Goal: Information Seeking & Learning: Learn about a topic

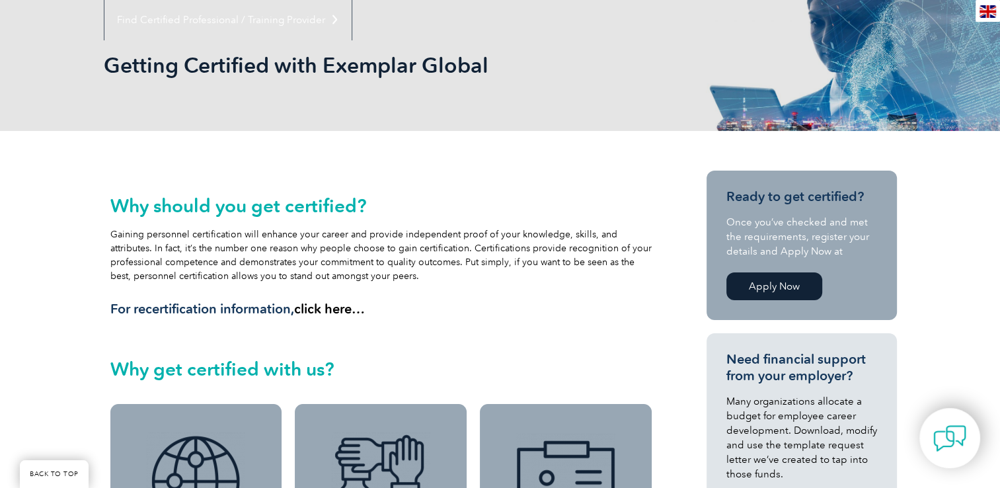
scroll to position [198, 0]
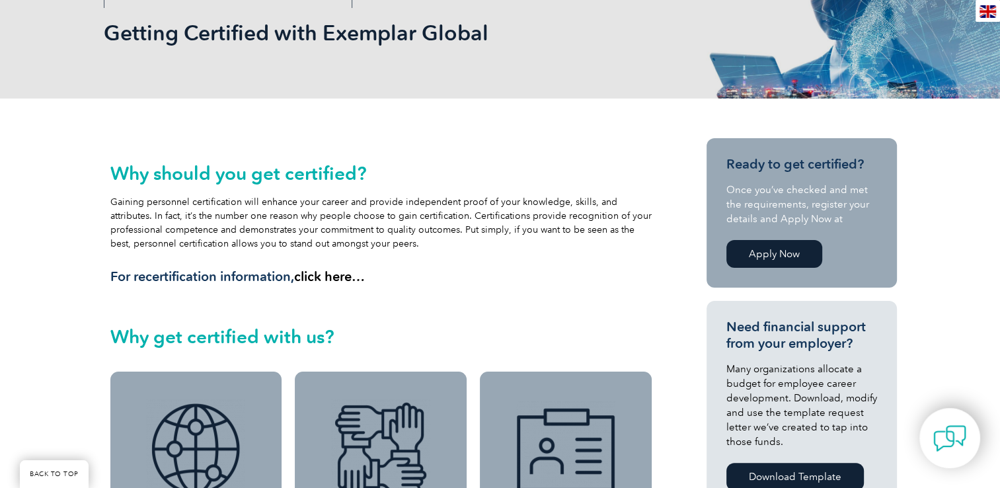
click at [778, 256] on link "Apply Now" at bounding box center [774, 254] width 96 height 28
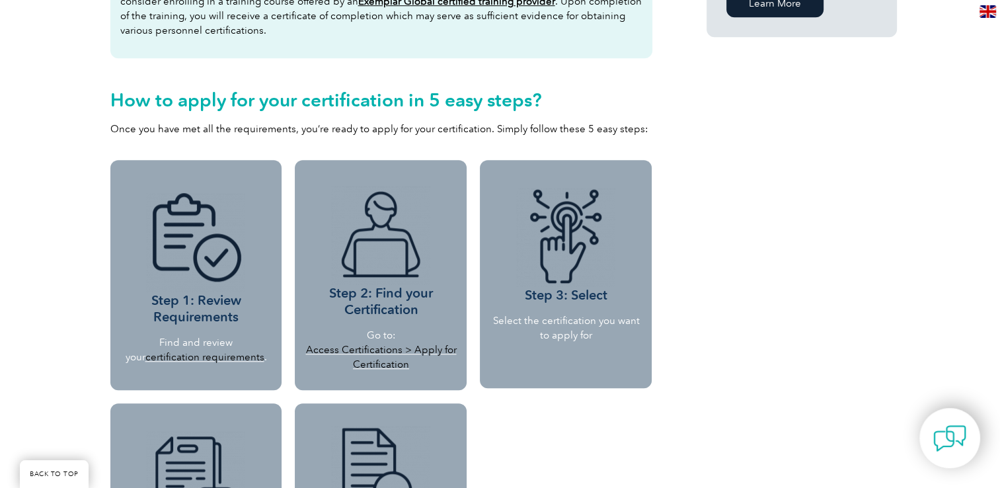
scroll to position [1057, 0]
click at [211, 355] on link "certification requirements" at bounding box center [204, 356] width 119 height 12
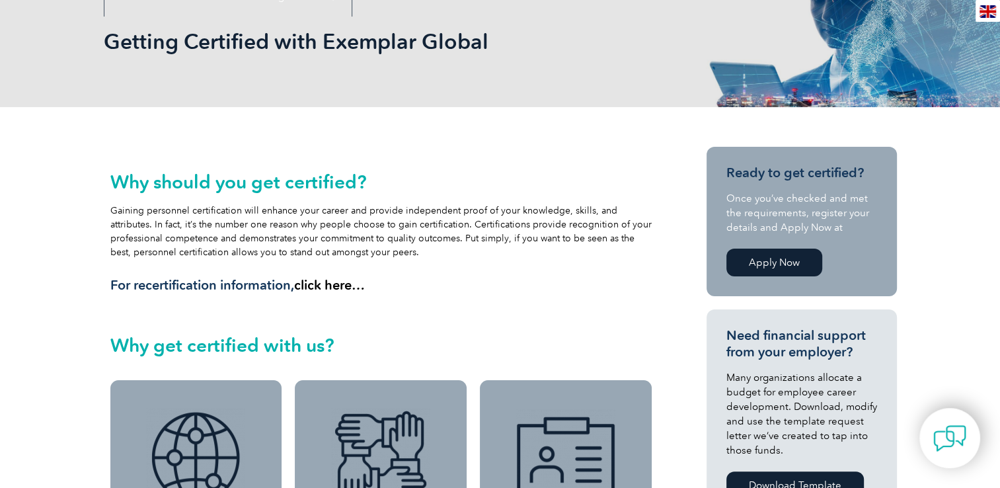
scroll to position [0, 0]
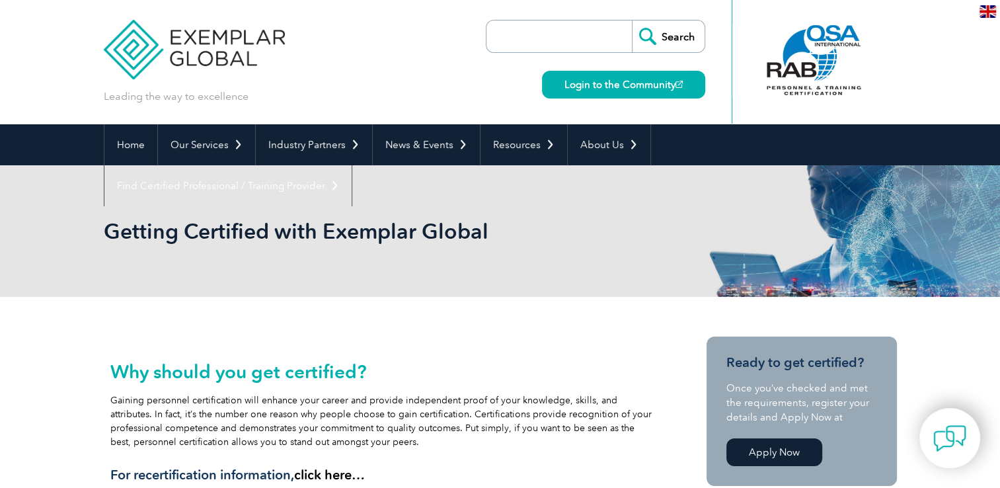
click at [516, 38] on input "search" at bounding box center [562, 36] width 139 height 32
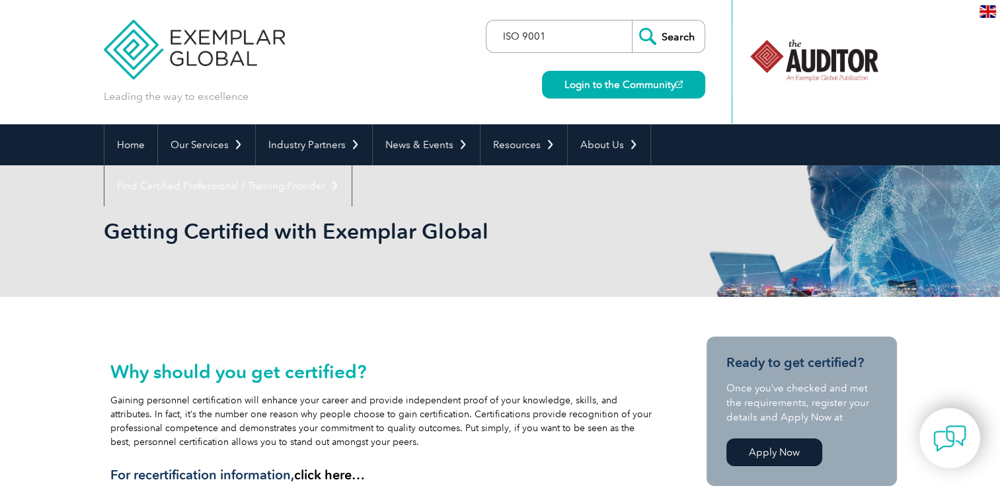
type input "ISO 9001"
click at [632, 20] on input "Search" at bounding box center [668, 36] width 73 height 32
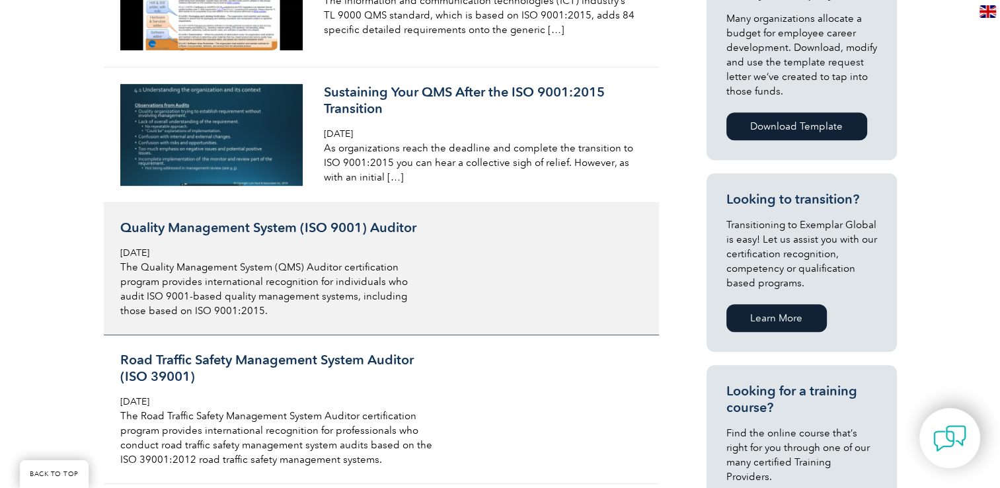
scroll to position [727, 0]
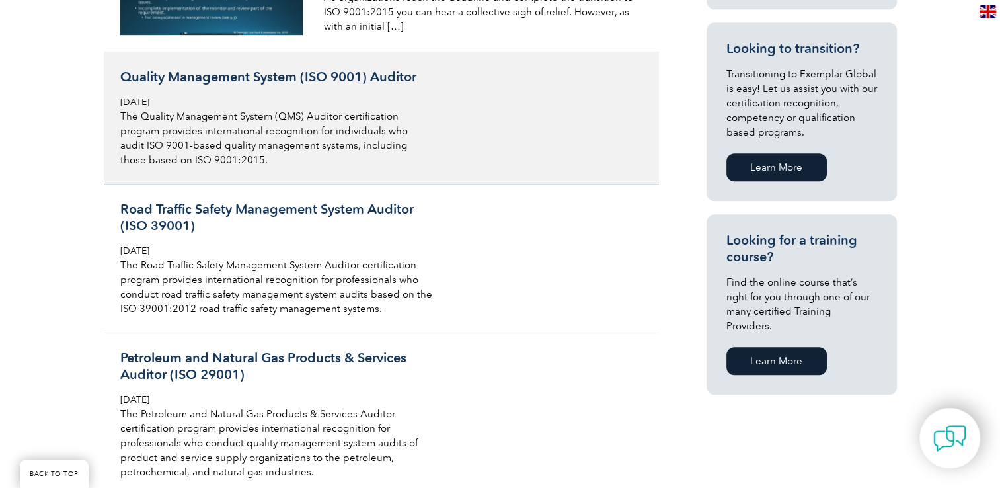
click at [296, 121] on p "The Quality Management System (QMS) Auditor certification program provides inte…" at bounding box center [276, 138] width 313 height 58
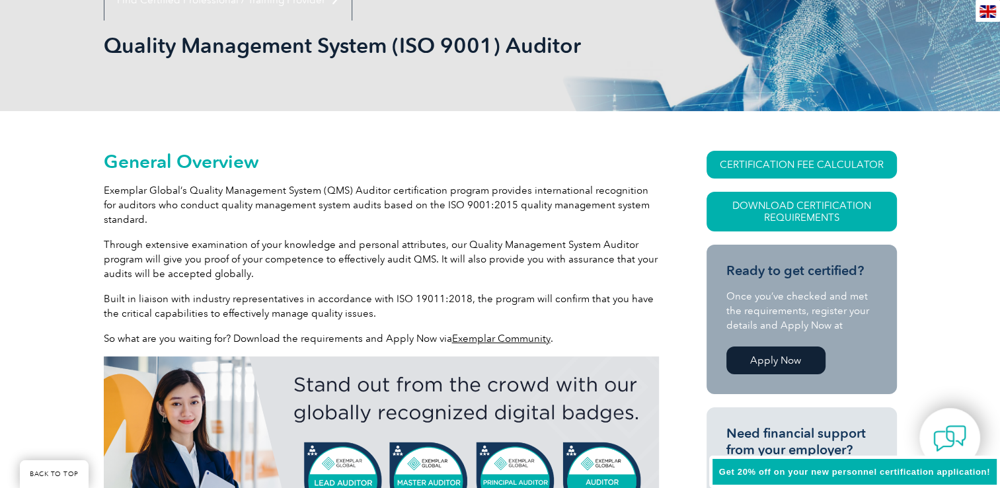
scroll to position [198, 0]
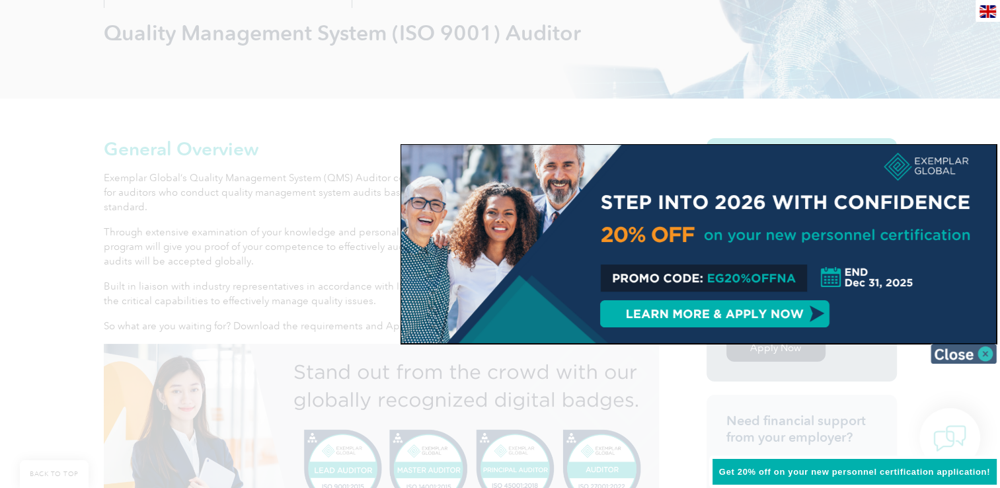
click at [986, 351] on img at bounding box center [963, 354] width 66 height 20
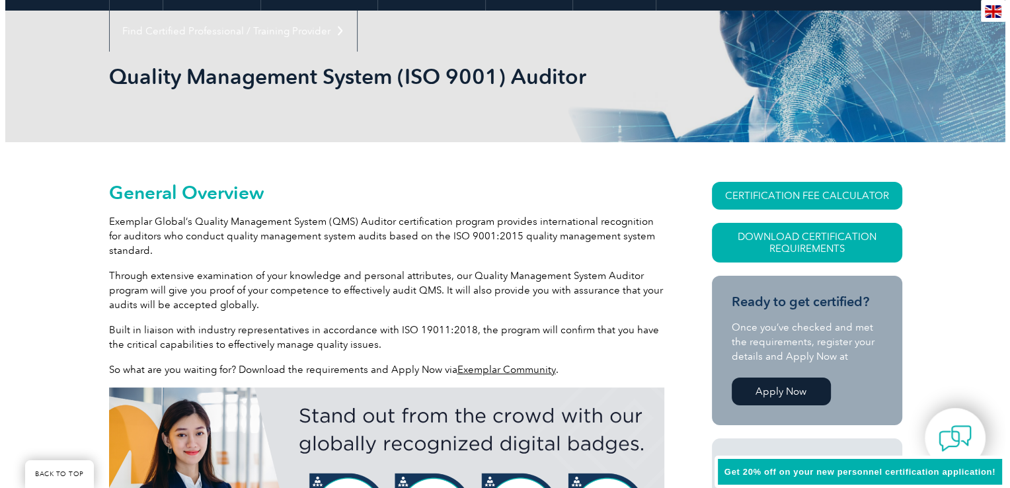
scroll to position [132, 0]
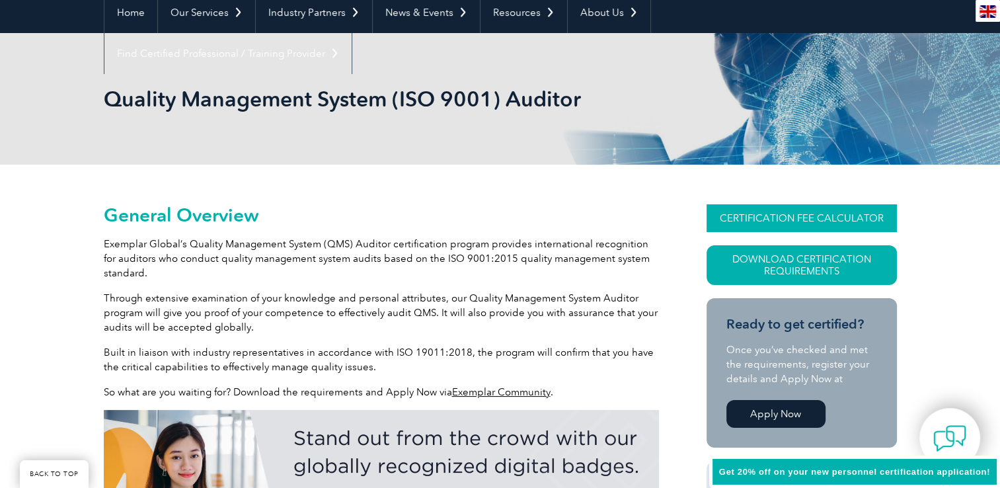
click at [812, 218] on link "CERTIFICATION FEE CALCULATOR" at bounding box center [801, 218] width 190 height 28
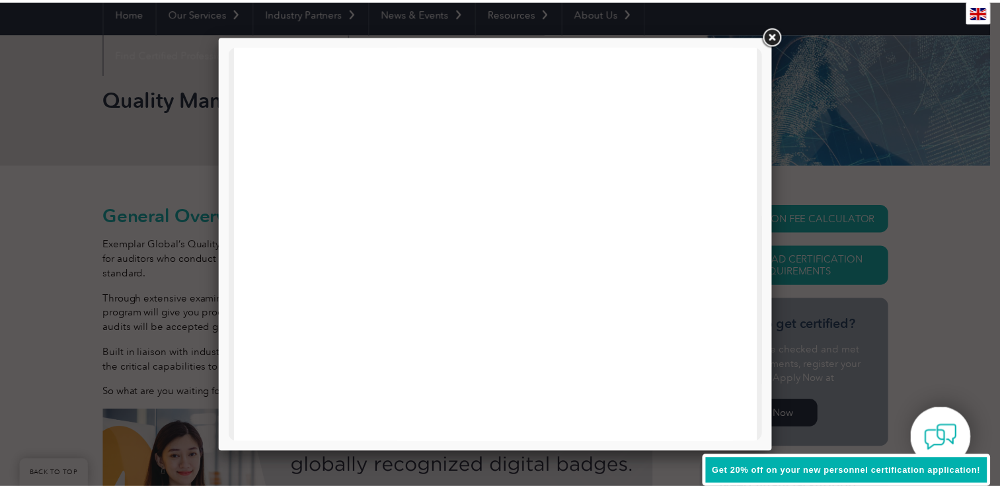
scroll to position [0, 0]
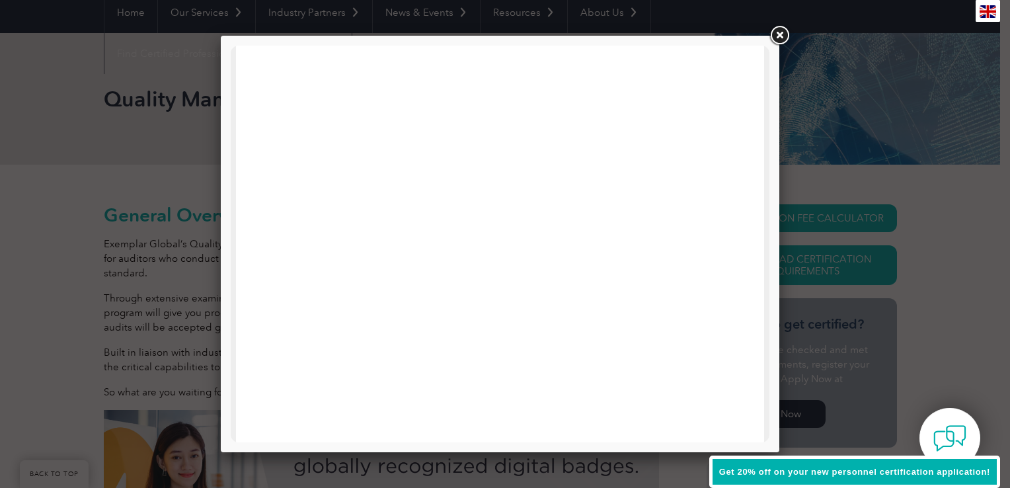
click at [780, 34] on link at bounding box center [779, 36] width 24 height 24
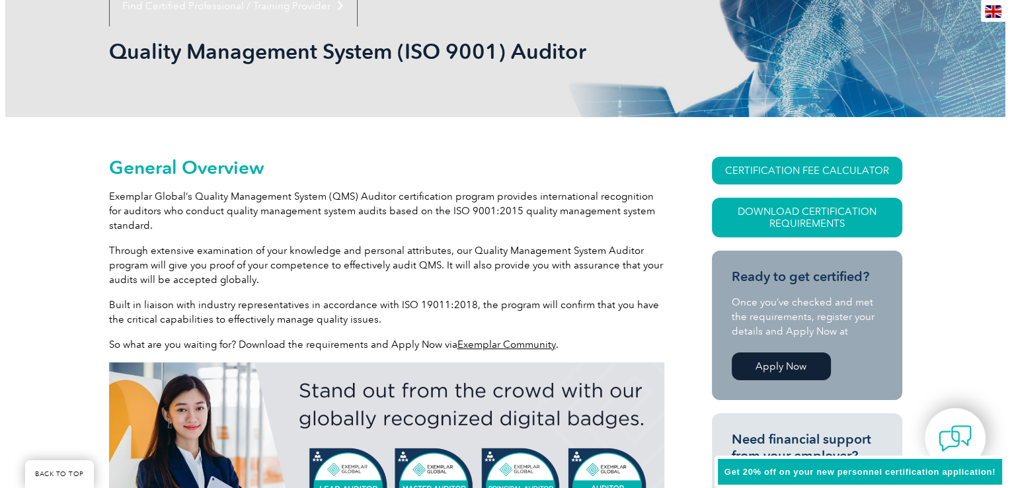
scroll to position [264, 0]
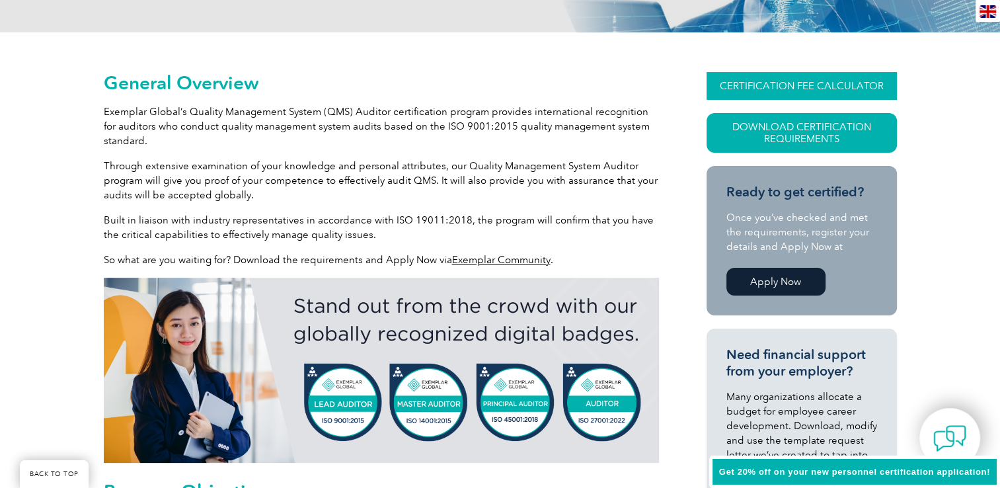
click at [791, 85] on link "CERTIFICATION FEE CALCULATOR" at bounding box center [801, 86] width 190 height 28
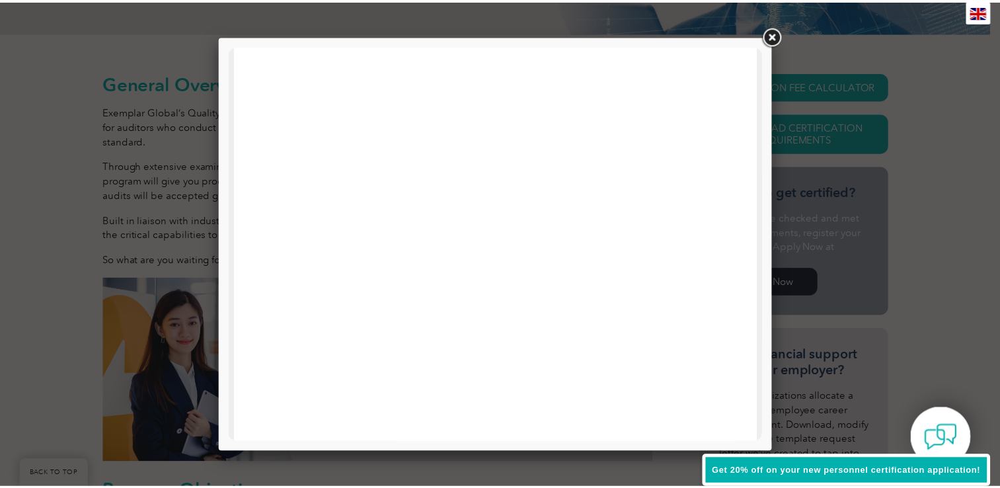
scroll to position [36, 0]
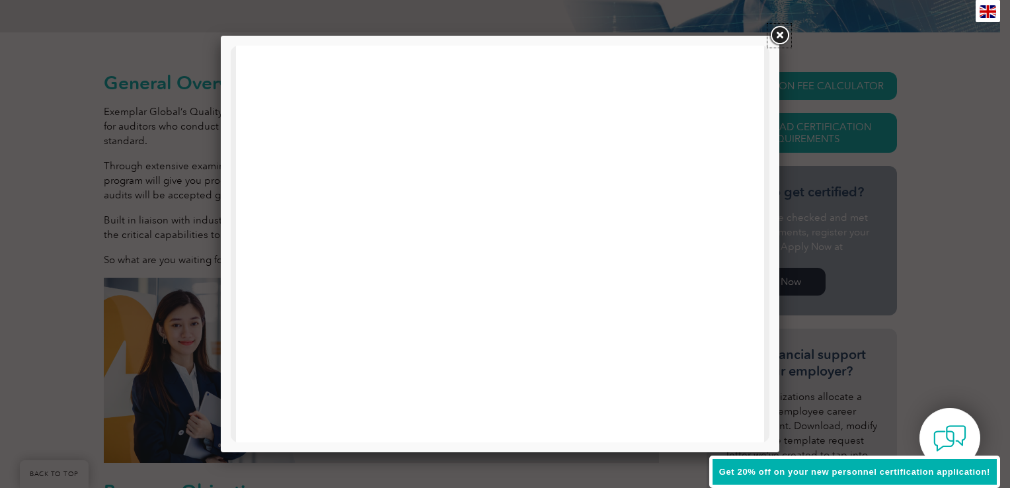
click at [780, 36] on link at bounding box center [779, 36] width 24 height 24
